Goal: Find specific page/section: Find specific page/section

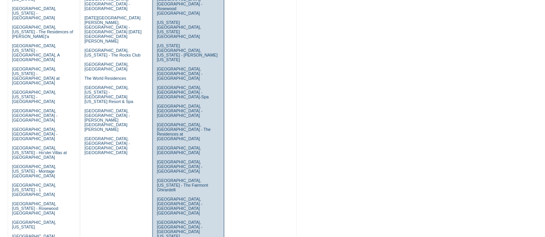
scroll to position [338, 0]
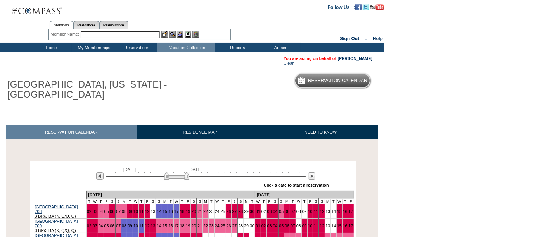
click at [123, 33] on input "text" at bounding box center [120, 34] width 79 height 7
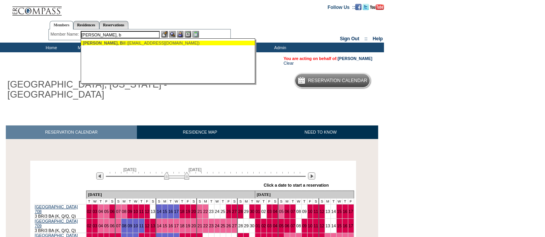
click at [120, 41] on div "[PERSON_NAME], B ill ([EMAIL_ADDRESS][DOMAIN_NAME])" at bounding box center [168, 43] width 171 height 5
click at [150, 42] on div "[PERSON_NAME], W [PERSON_NAME] ([PERSON_NAME][EMAIL_ADDRESS][DOMAIN_NAME])" at bounding box center [168, 43] width 171 height 5
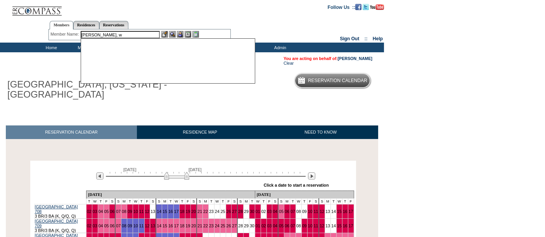
type input "[PERSON_NAME] ([PERSON_NAME][EMAIL_ADDRESS][DOMAIN_NAME])"
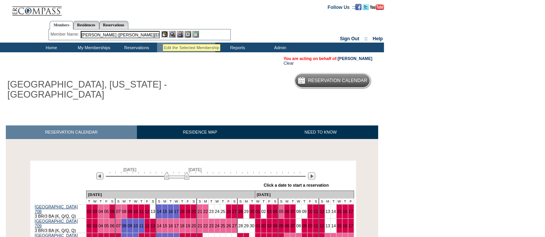
click at [163, 35] on img at bounding box center [164, 34] width 7 height 7
